Goal: Information Seeking & Learning: Learn about a topic

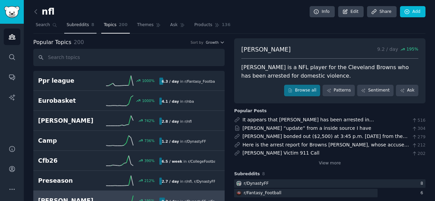
click at [67, 25] on span "Subreddits" at bounding box center [78, 25] width 22 height 6
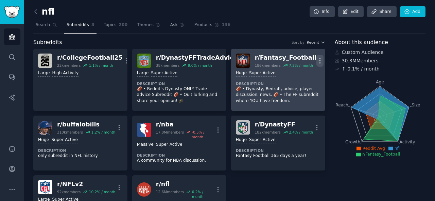
click at [317, 63] on icon "button" at bounding box center [319, 60] width 7 height 7
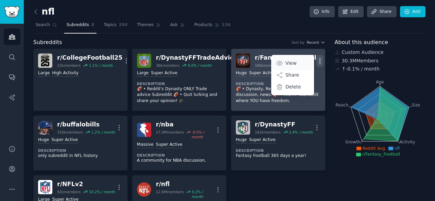
click at [285, 63] on p "View" at bounding box center [290, 63] width 11 height 7
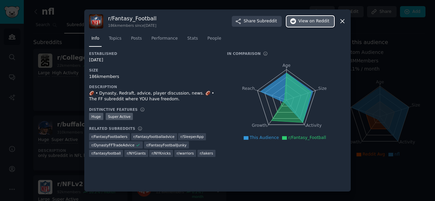
click at [301, 23] on span "View on Reddit" at bounding box center [313, 21] width 31 height 6
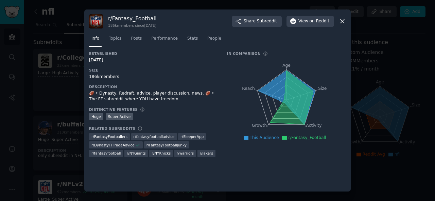
click at [342, 23] on icon at bounding box center [342, 21] width 7 height 7
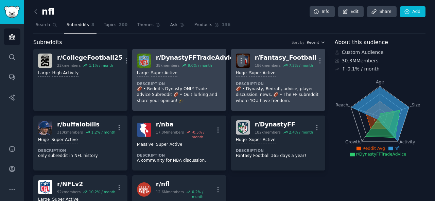
click at [238, 60] on icon "button" at bounding box center [241, 60] width 7 height 7
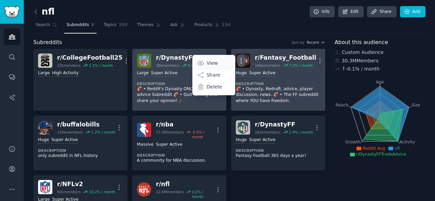
click at [208, 64] on link "View" at bounding box center [213, 63] width 40 height 14
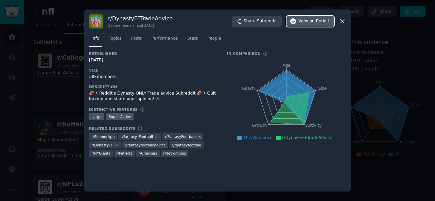
click at [318, 23] on span "on Reddit" at bounding box center [320, 21] width 20 height 6
click at [372, 63] on div at bounding box center [217, 100] width 435 height 201
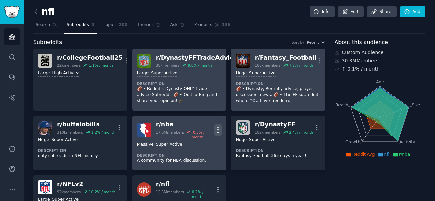
click at [215, 127] on icon "button" at bounding box center [217, 130] width 7 height 7
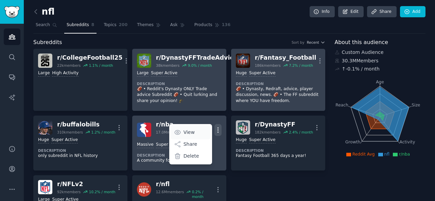
click at [199, 132] on link "View" at bounding box center [190, 132] width 40 height 14
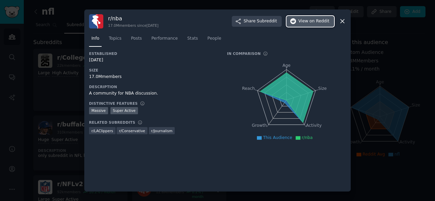
click at [309, 22] on span "View on Reddit" at bounding box center [313, 21] width 31 height 6
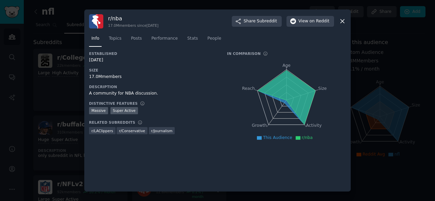
click at [391, 74] on div at bounding box center [217, 100] width 435 height 201
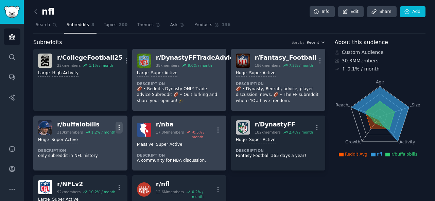
click at [118, 126] on icon "button" at bounding box center [119, 127] width 7 height 7
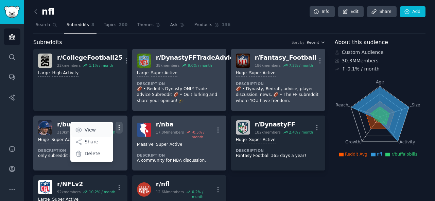
click at [103, 126] on link "View" at bounding box center [91, 130] width 40 height 14
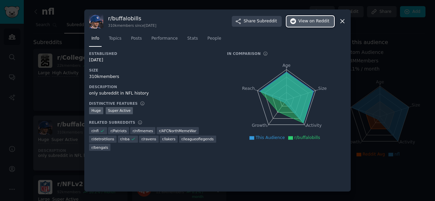
click at [309, 23] on span "View on Reddit" at bounding box center [313, 21] width 31 height 6
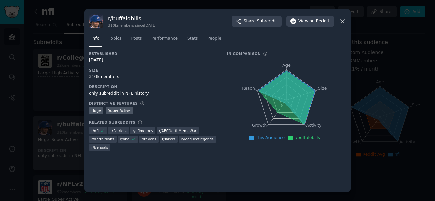
click at [397, 57] on div at bounding box center [217, 100] width 435 height 201
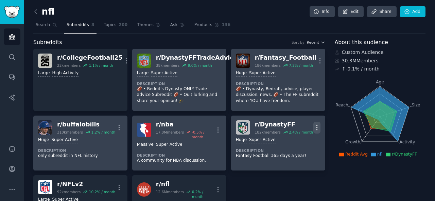
click at [316, 128] on icon "button" at bounding box center [316, 127] width 1 height 5
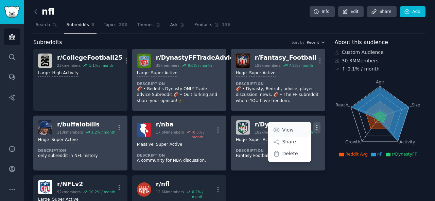
click at [289, 130] on p "View" at bounding box center [287, 130] width 11 height 7
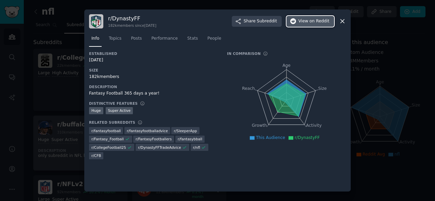
click at [315, 20] on span "on Reddit" at bounding box center [320, 21] width 20 height 6
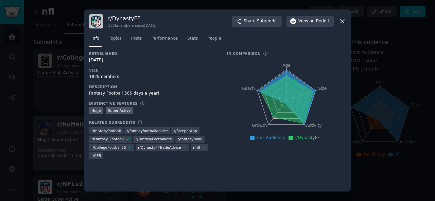
click at [65, 81] on div at bounding box center [217, 100] width 435 height 201
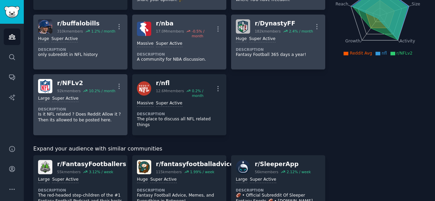
scroll to position [102, 0]
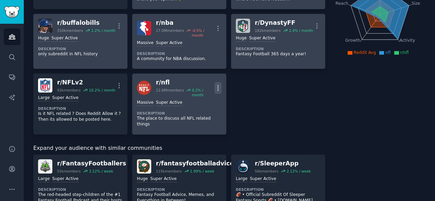
click at [215, 82] on button "More" at bounding box center [217, 88] width 7 height 12
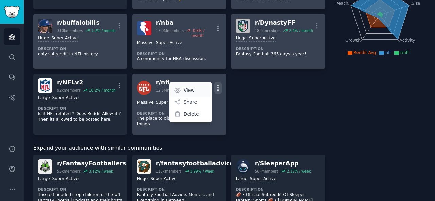
click at [200, 83] on link "View" at bounding box center [190, 90] width 40 height 14
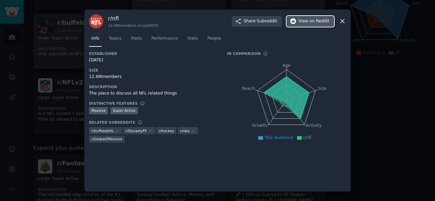
click at [308, 23] on span "View on Reddit" at bounding box center [313, 21] width 31 height 6
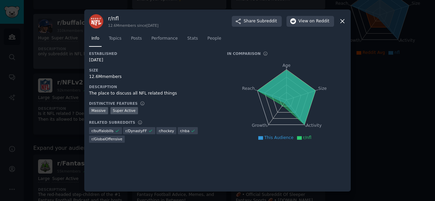
click at [67, 79] on div at bounding box center [217, 100] width 435 height 201
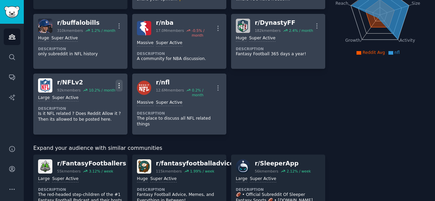
click at [118, 82] on icon "button" at bounding box center [119, 85] width 7 height 7
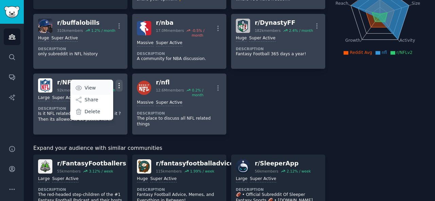
click at [92, 85] on p "View" at bounding box center [90, 88] width 11 height 7
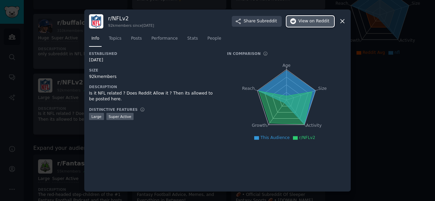
click at [298, 19] on button "View on Reddit" at bounding box center [310, 21] width 48 height 11
drag, startPoint x: 377, startPoint y: 75, endPoint x: 297, endPoint y: 80, distance: 80.0
click at [377, 75] on div at bounding box center [217, 100] width 435 height 201
